Goal: Navigation & Orientation: Understand site structure

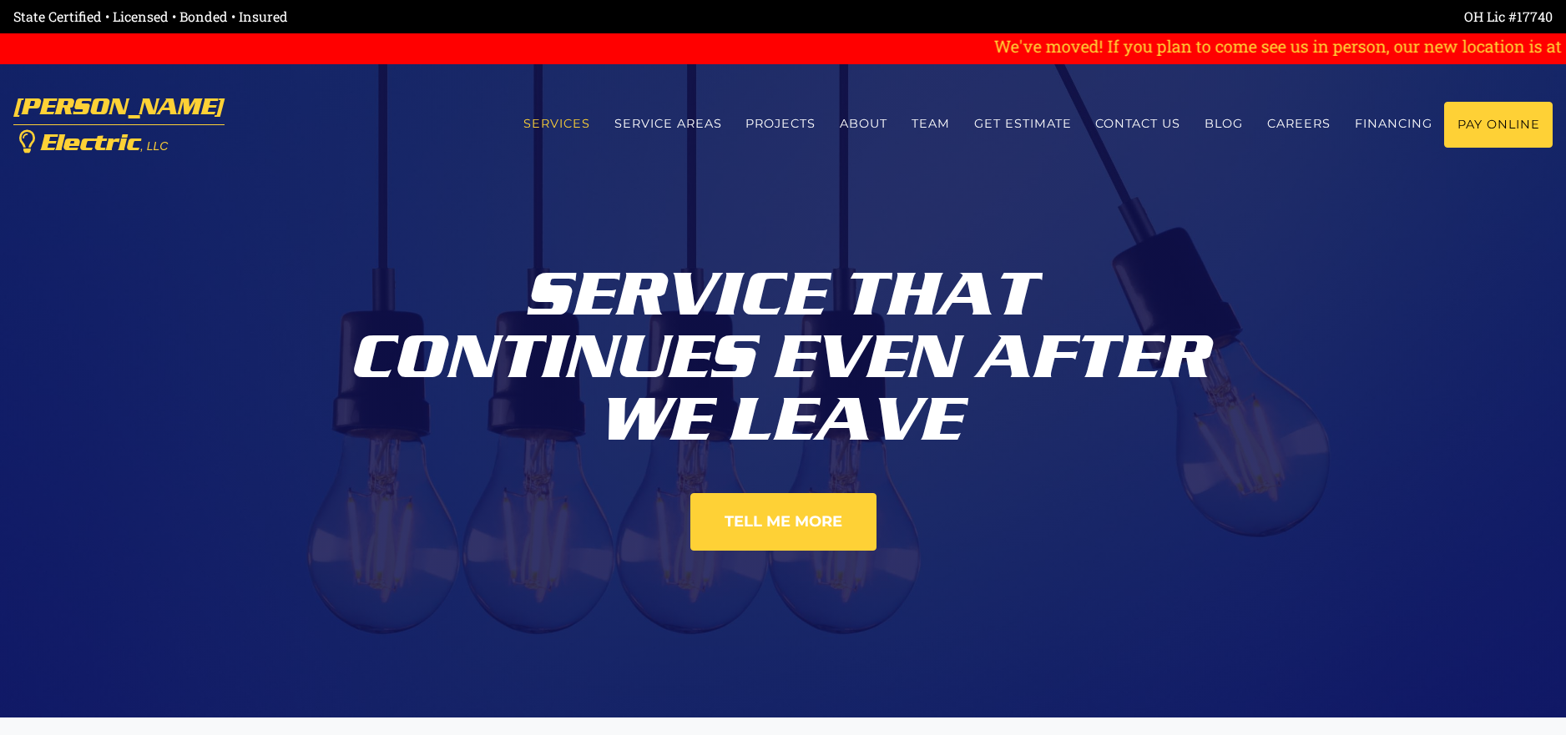
click at [548, 124] on link "Services" at bounding box center [556, 124] width 91 height 44
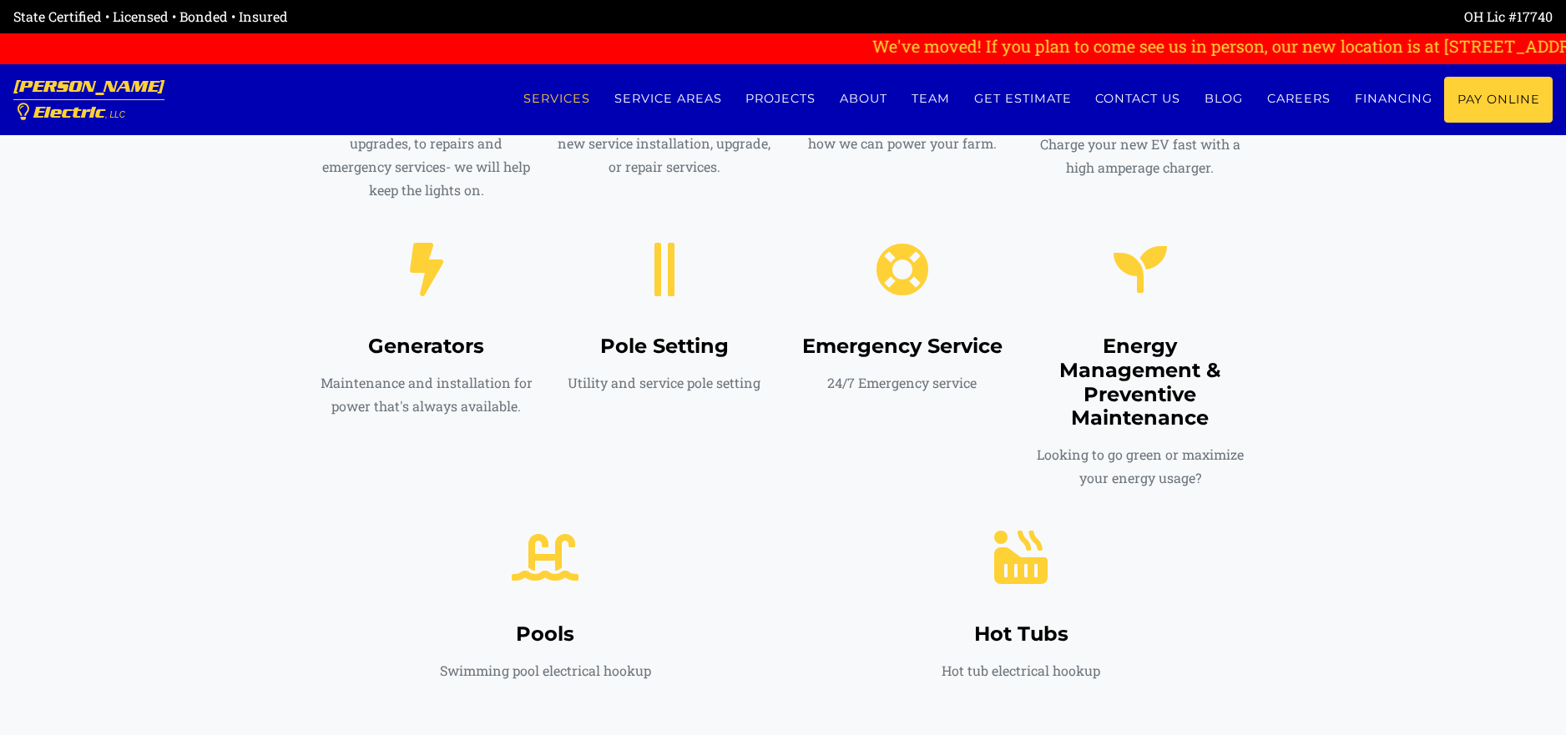
scroll to position [1052, 0]
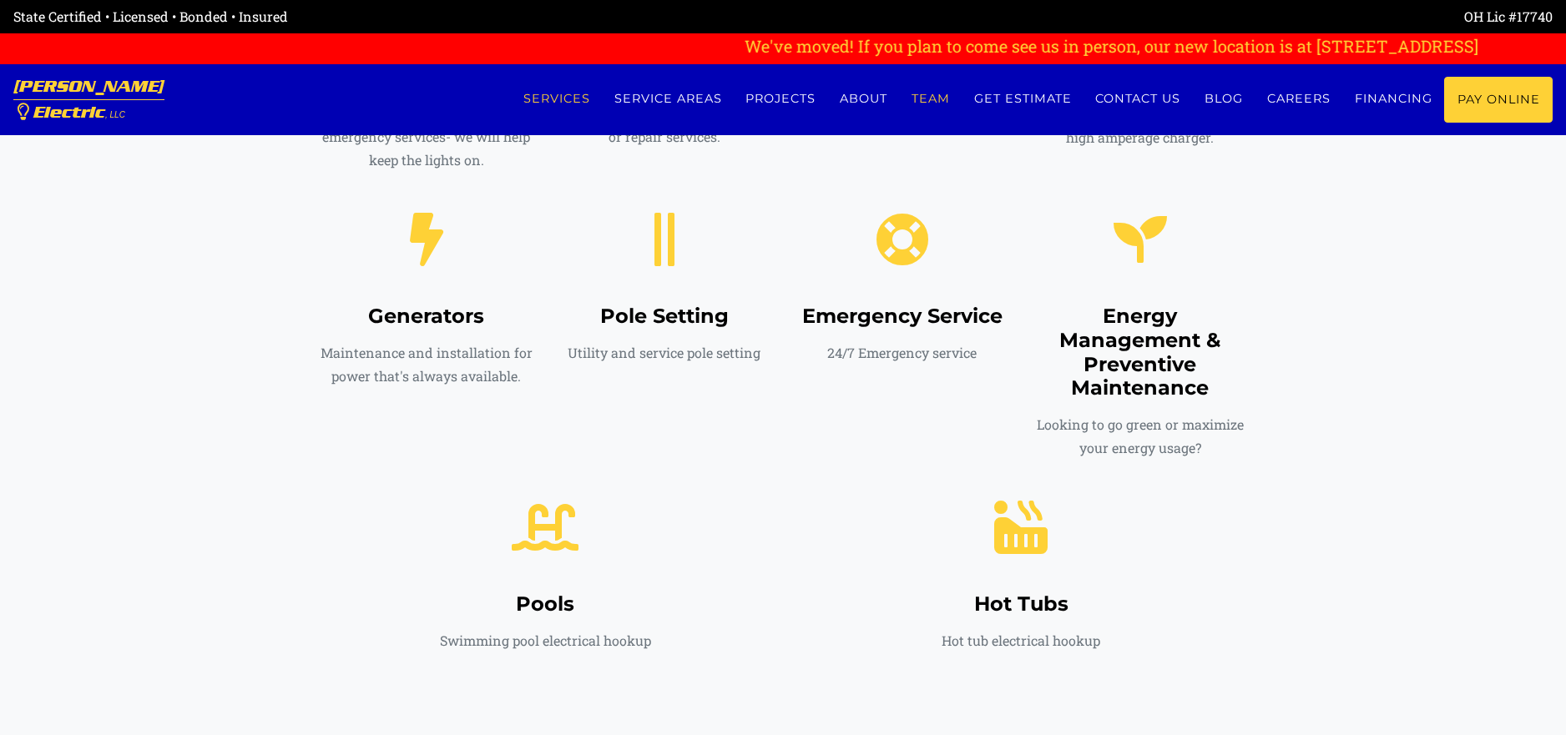
click at [922, 99] on link "Team" at bounding box center [931, 99] width 63 height 44
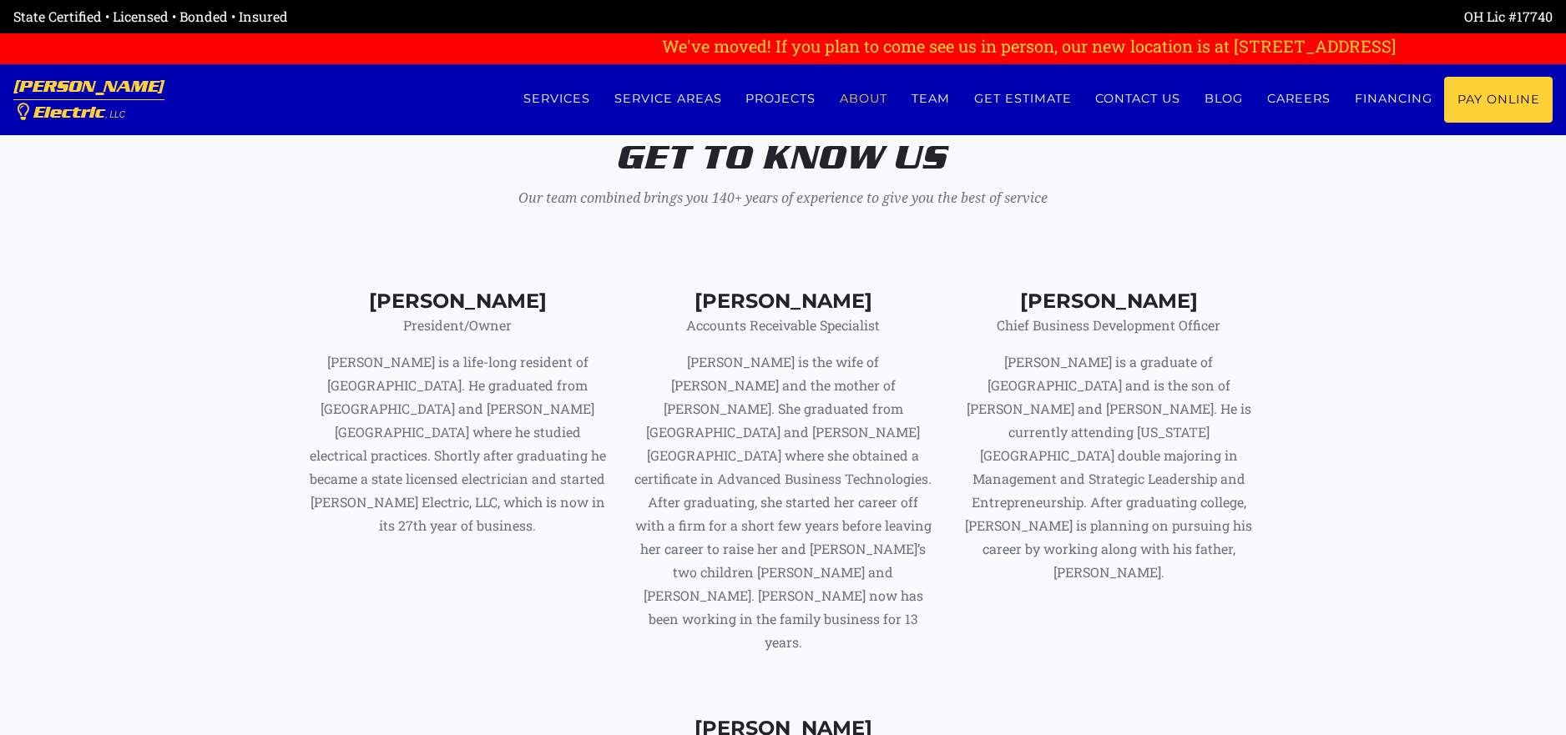
scroll to position [6561, 0]
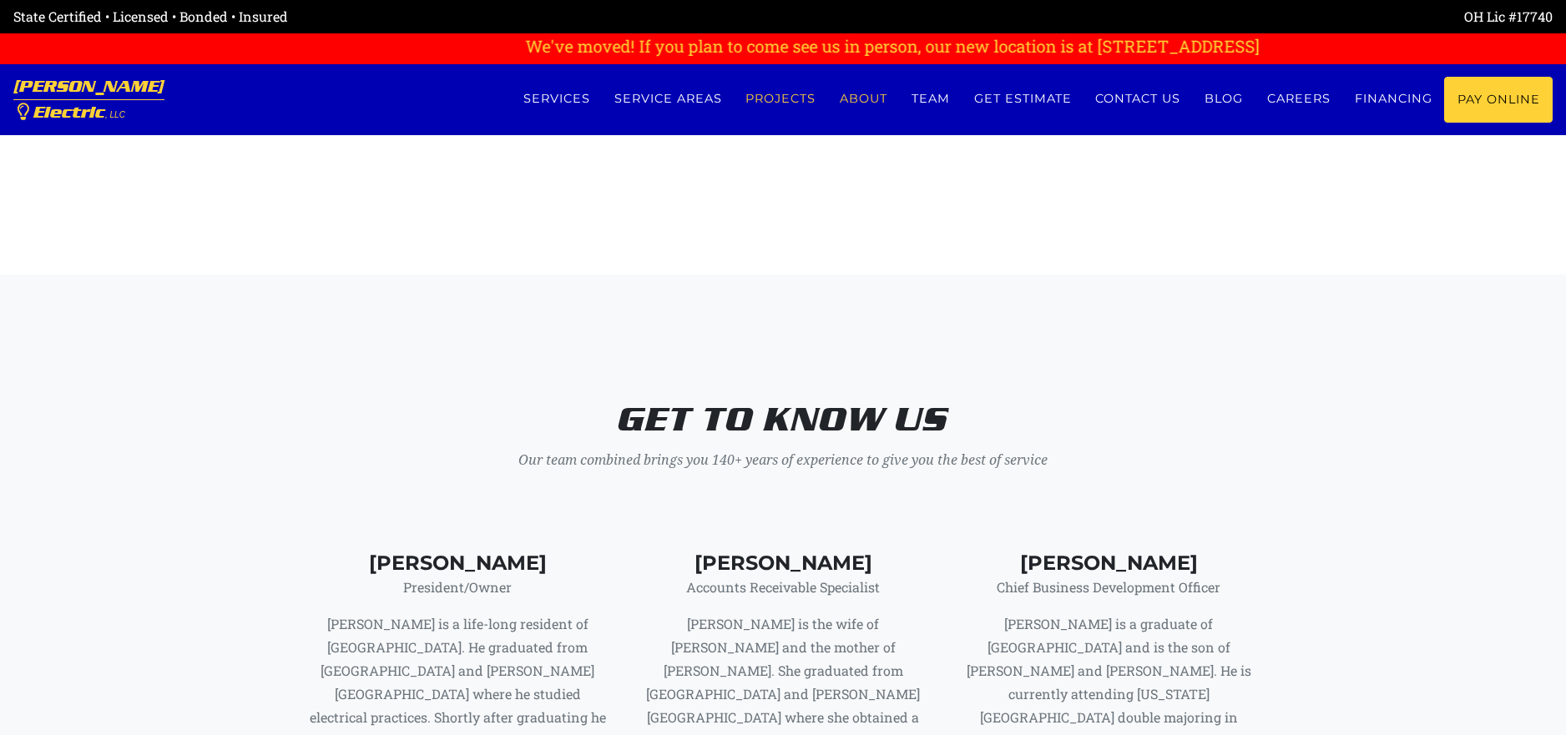
click at [767, 100] on link "Projects" at bounding box center [781, 99] width 94 height 44
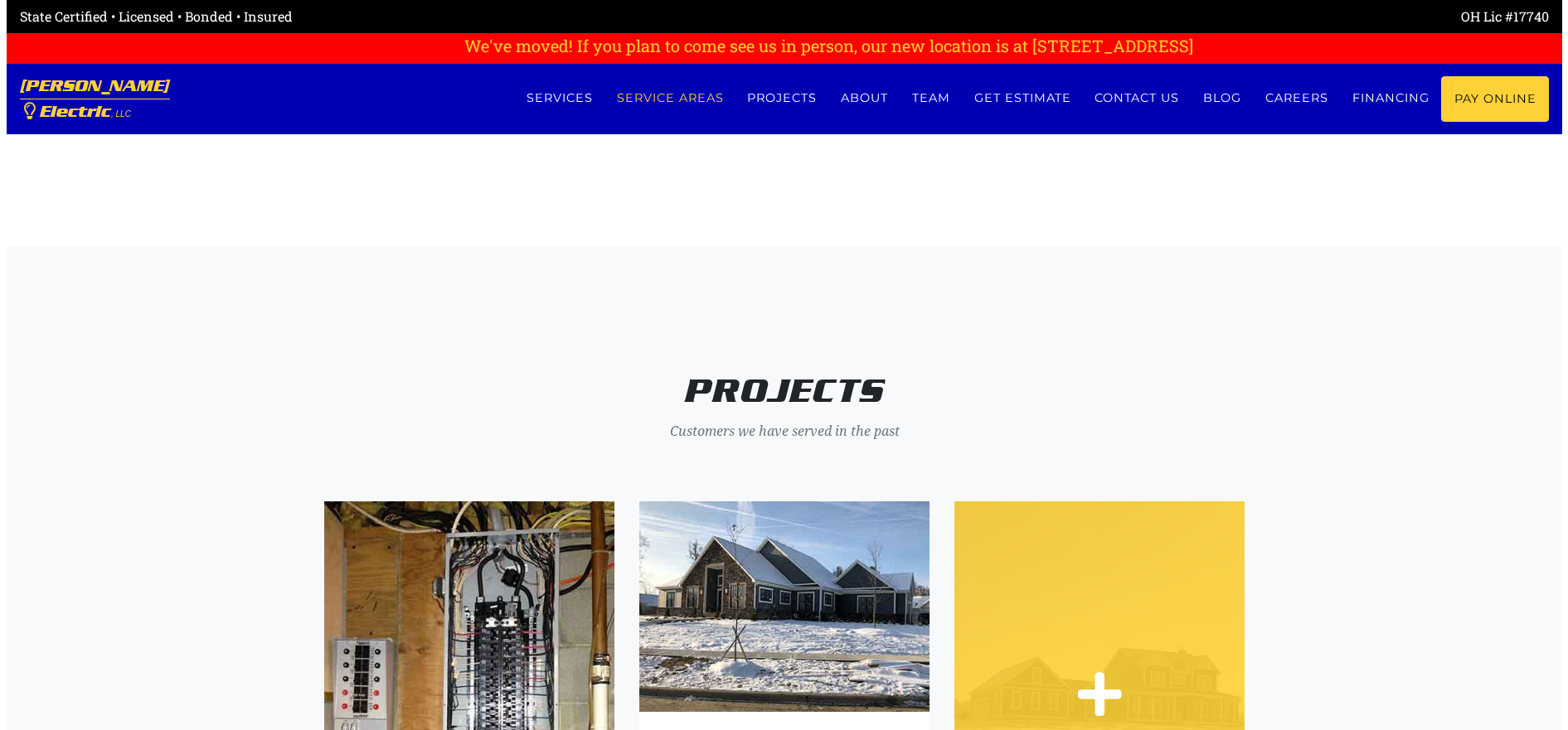
scroll to position [3576, 0]
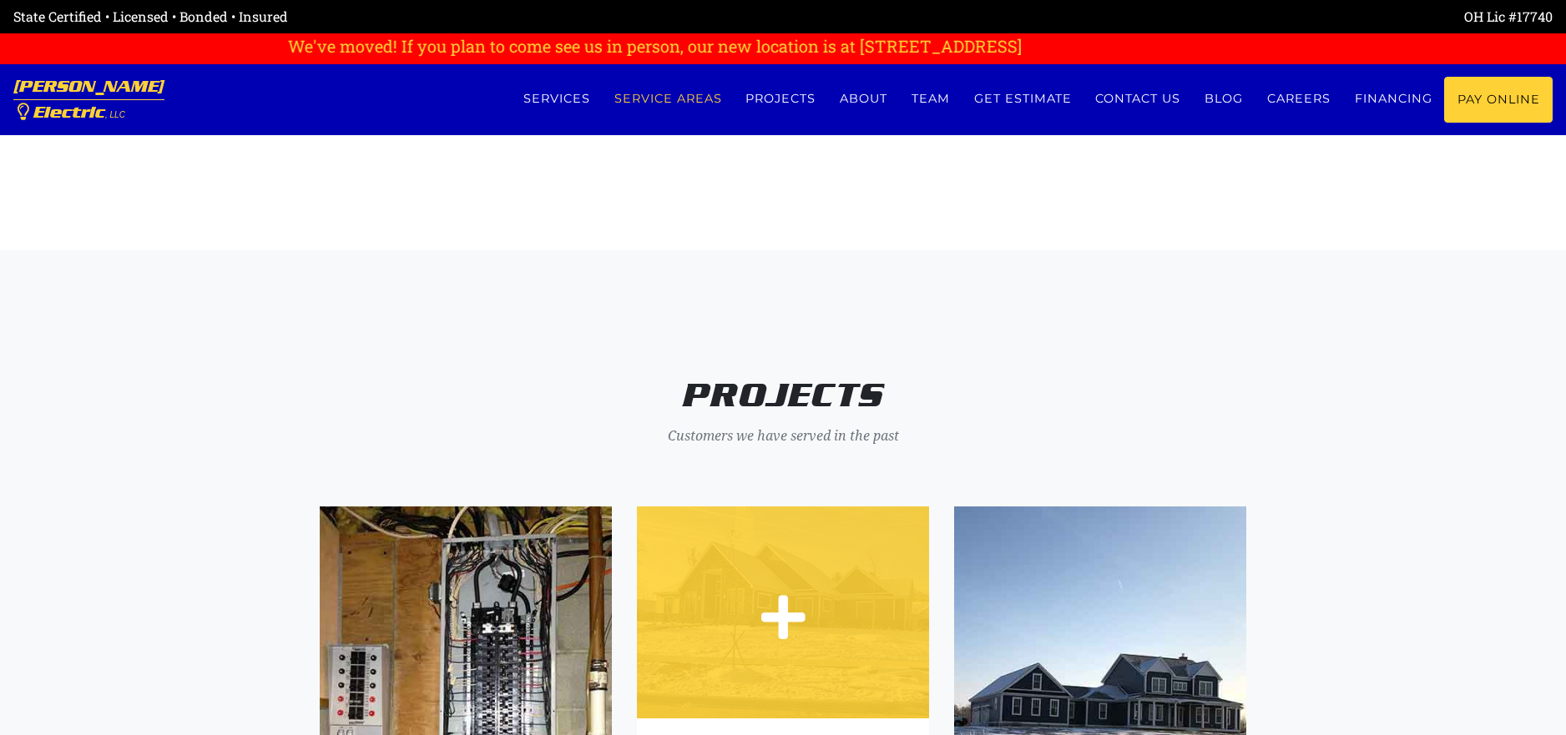
click at [806, 608] on div at bounding box center [783, 611] width 292 height 17
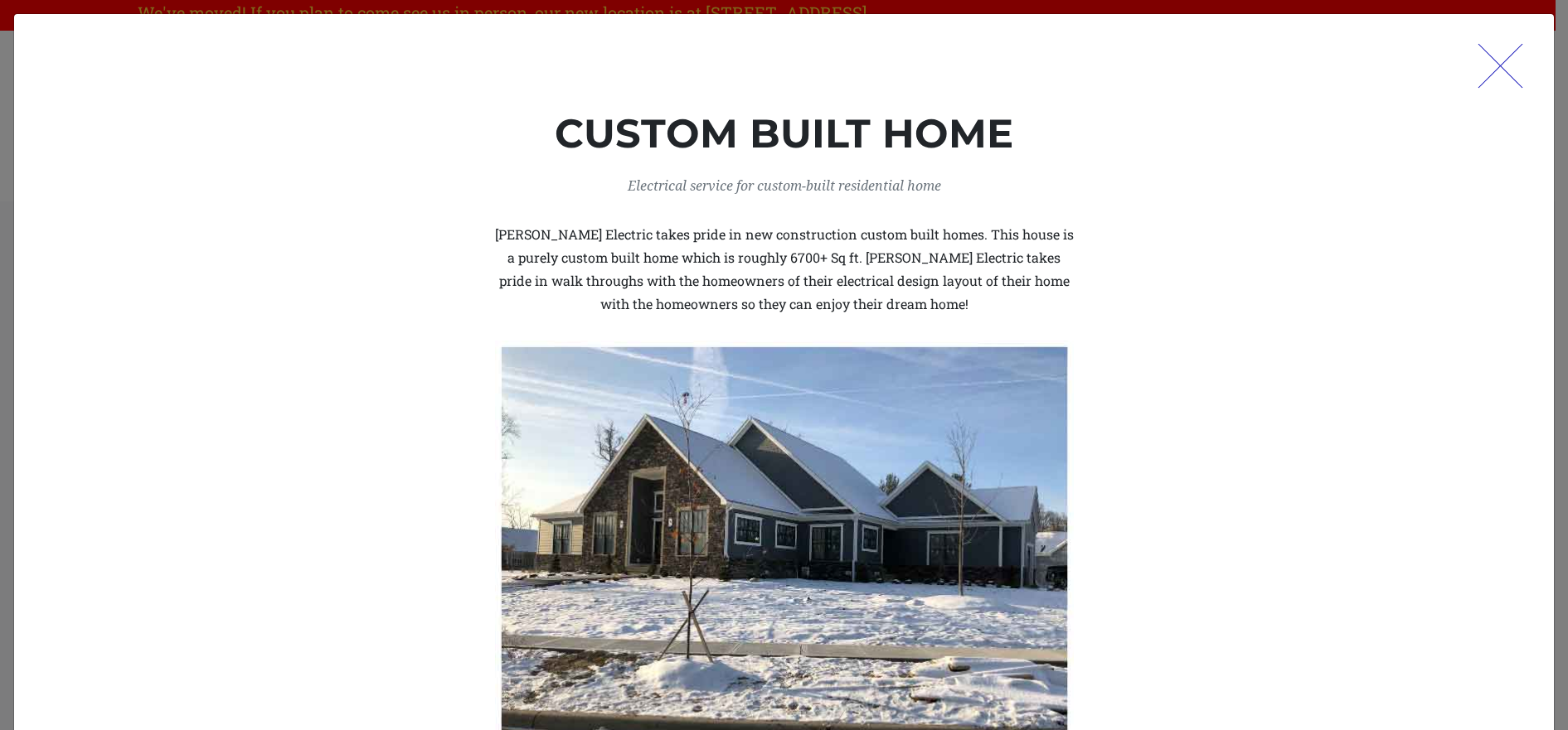
scroll to position [6765, 0]
click at [1488, 71] on div at bounding box center [1502, 66] width 63 height 63
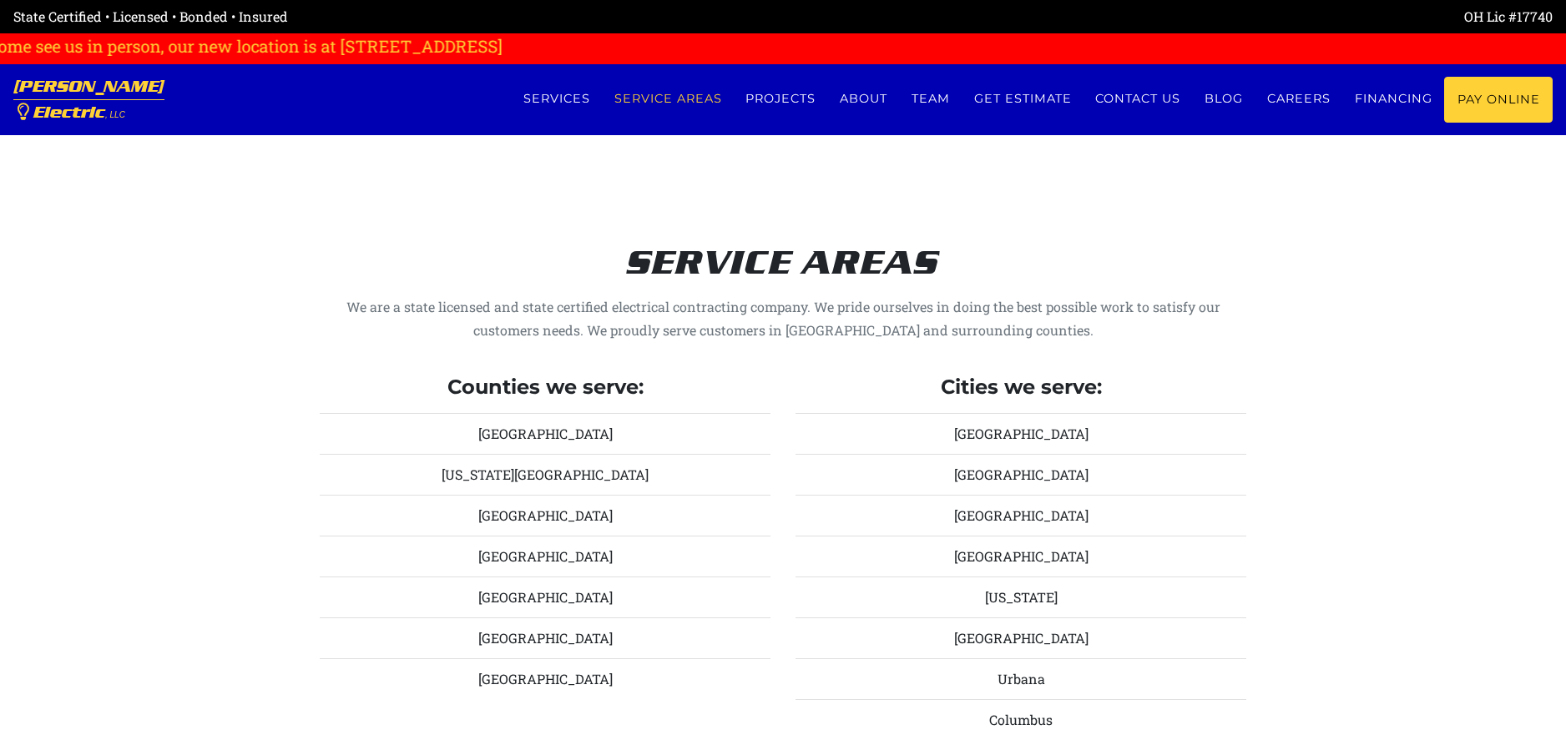
scroll to position [1674, 0]
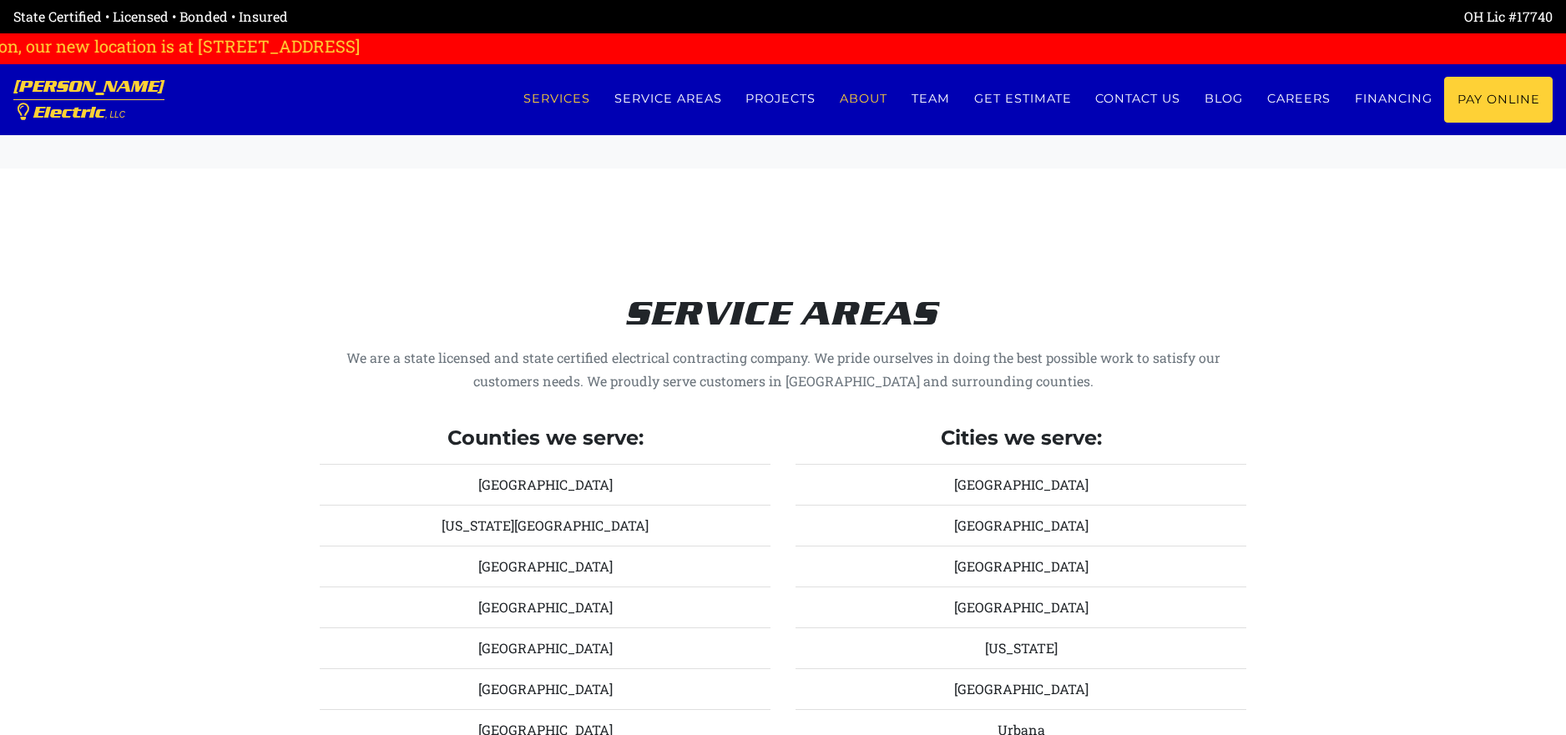
click at [850, 98] on link "About" at bounding box center [864, 99] width 72 height 44
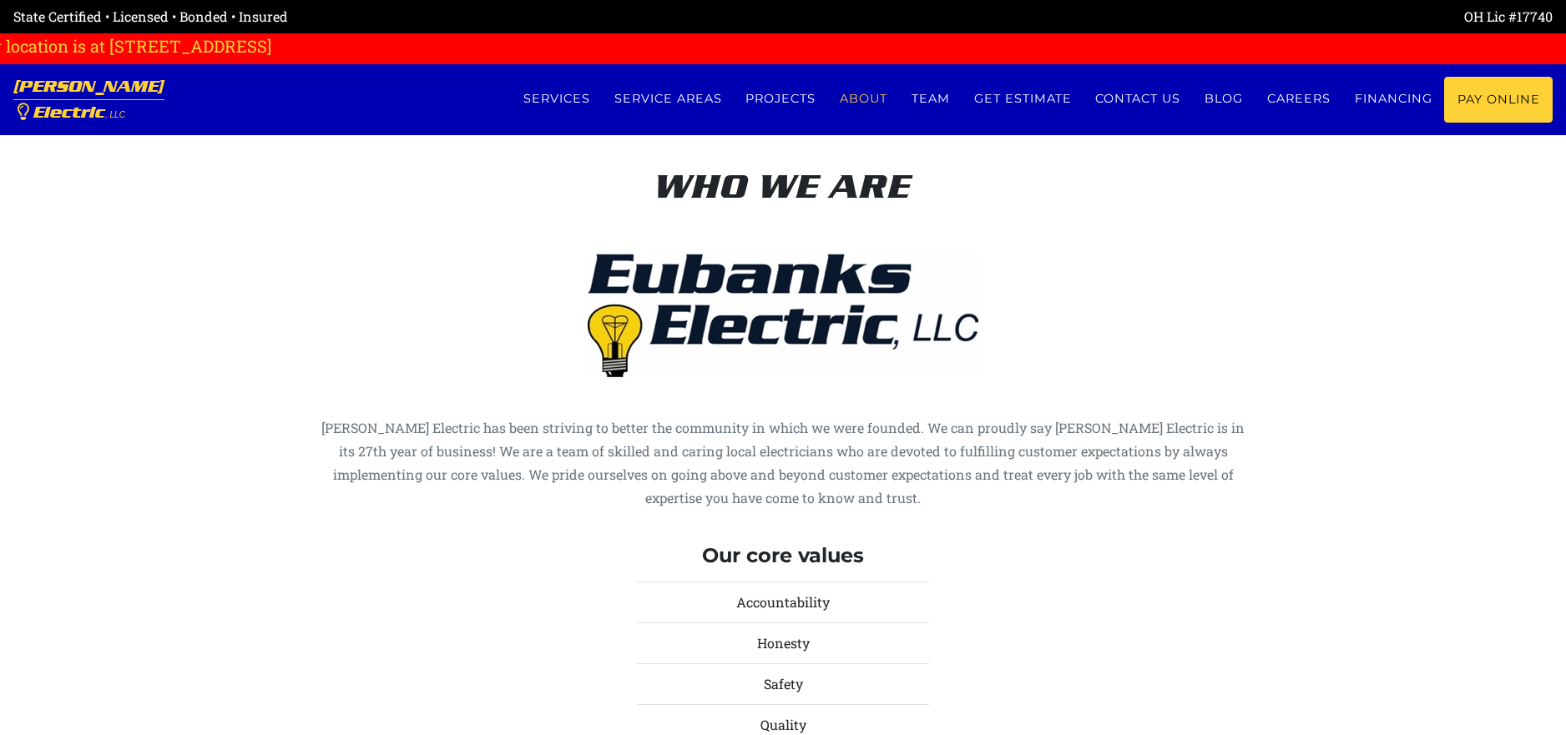
scroll to position [5818, 0]
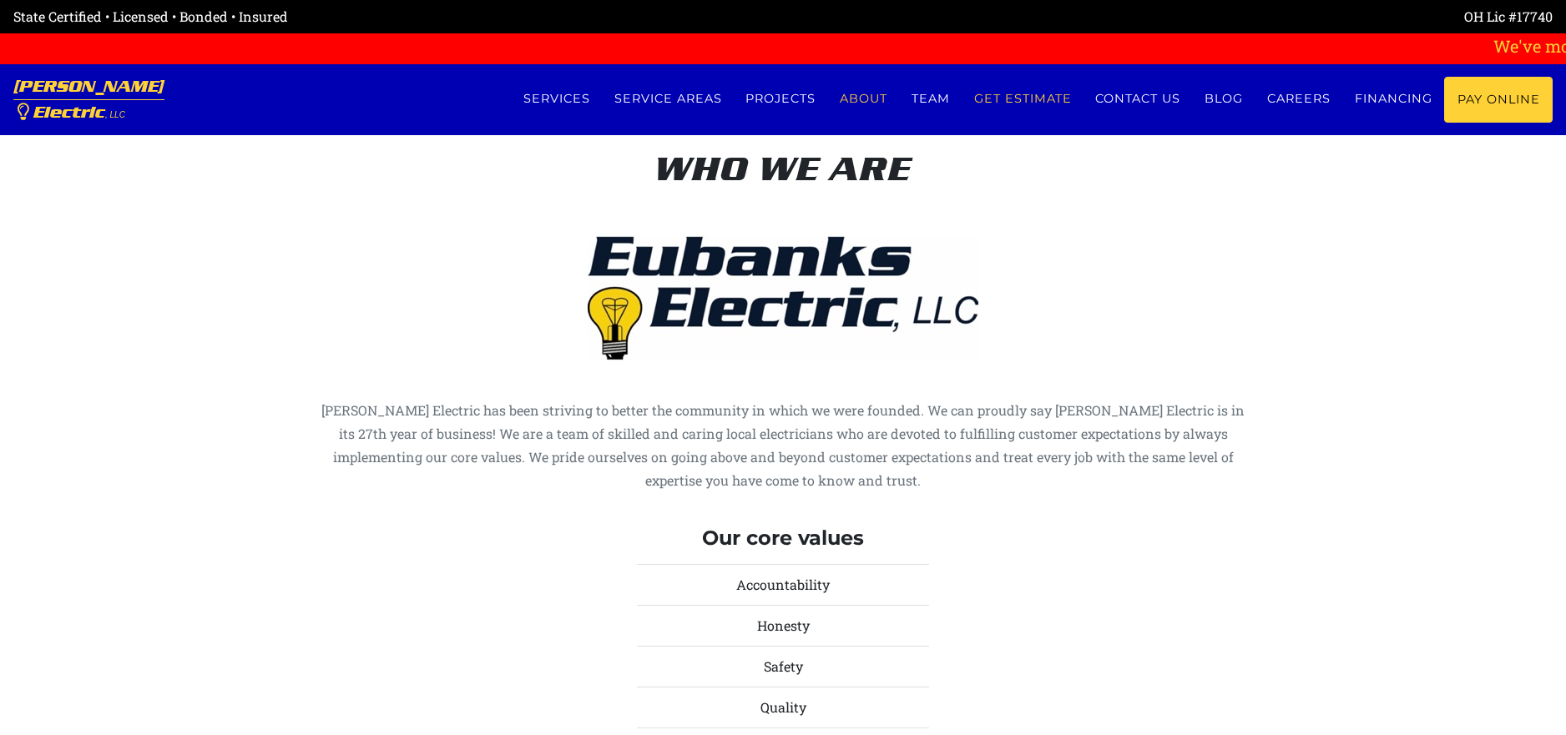
click at [1048, 105] on link "Get estimate" at bounding box center [1023, 99] width 122 height 44
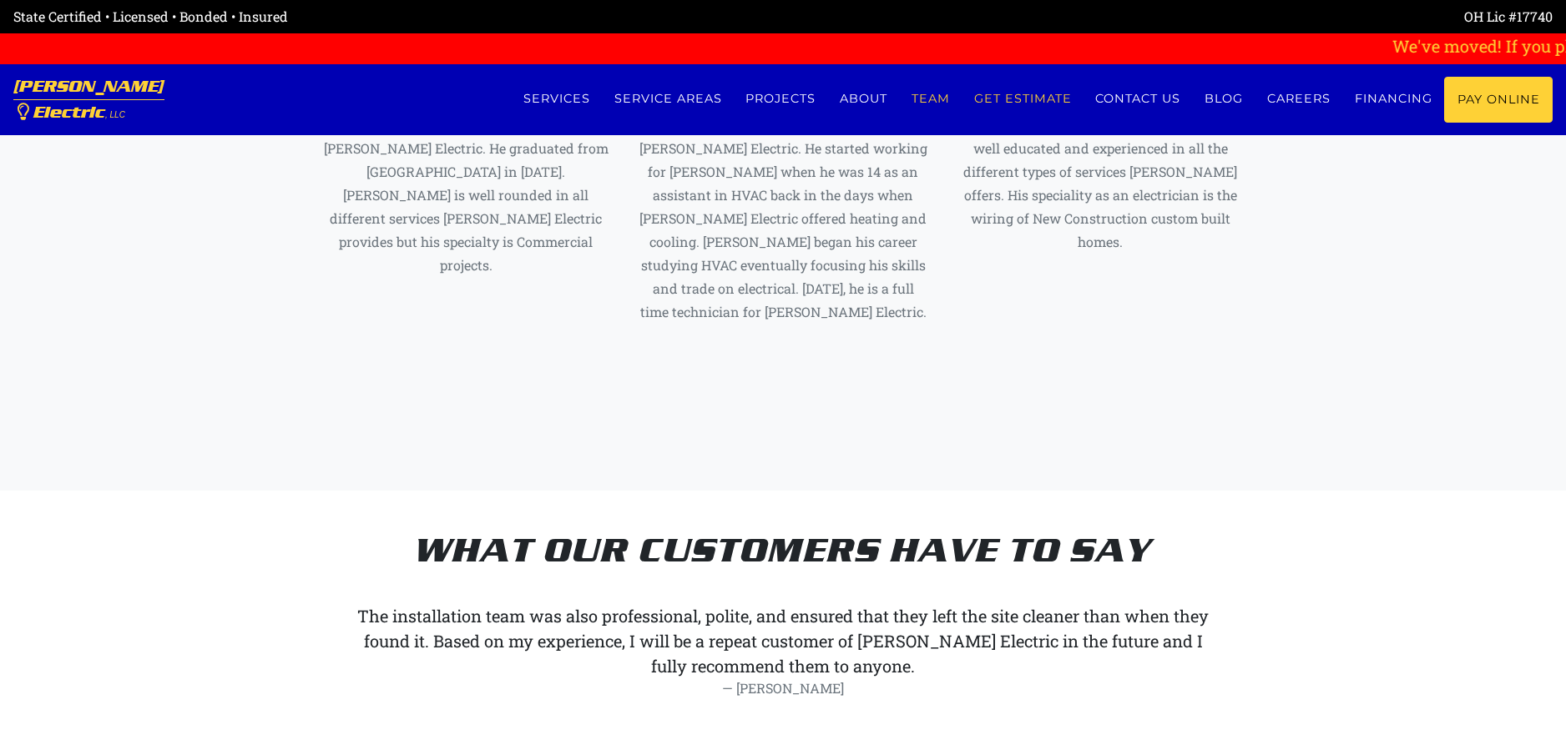
scroll to position [8452, 0]
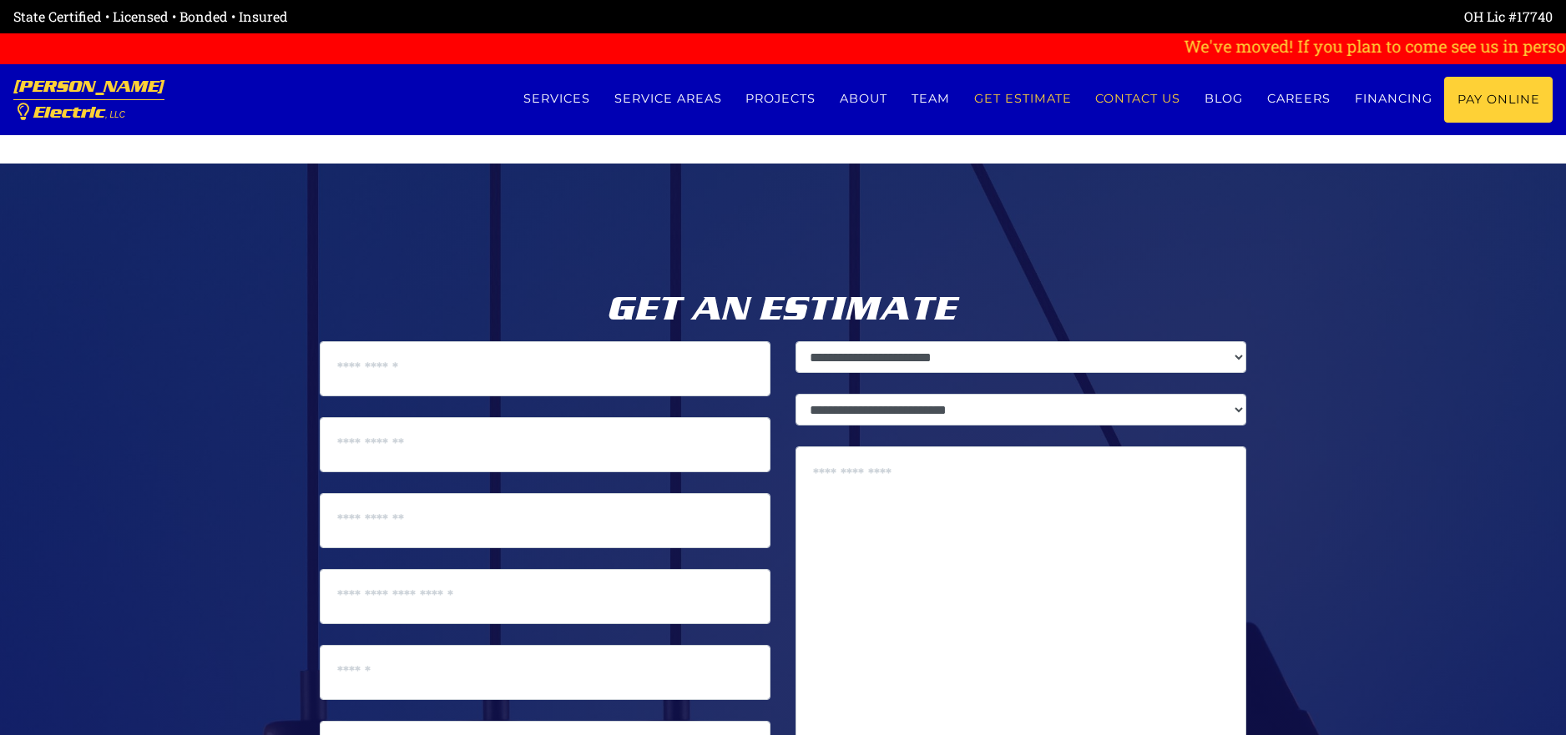
click at [1116, 97] on link "Contact us" at bounding box center [1137, 99] width 109 height 44
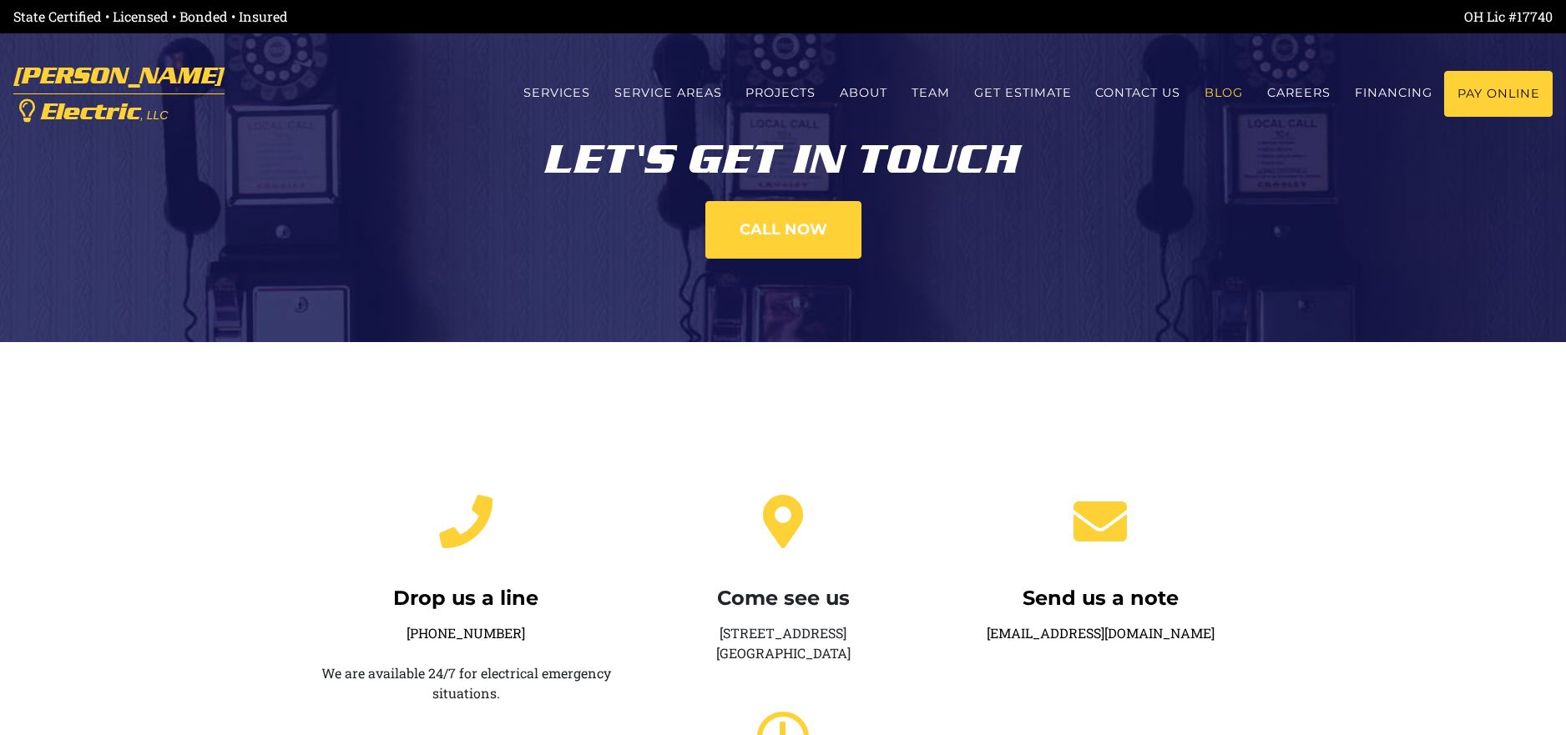
click at [1225, 98] on link "Blog" at bounding box center [1224, 93] width 63 height 44
